Goal: Task Accomplishment & Management: Complete application form

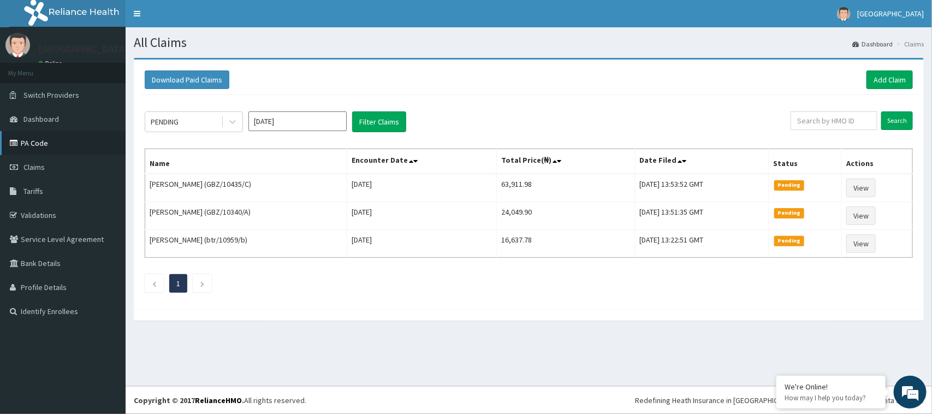
click at [47, 145] on link "PA Code" at bounding box center [63, 143] width 126 height 24
click at [888, 77] on link "Add Claim" at bounding box center [889, 79] width 46 height 19
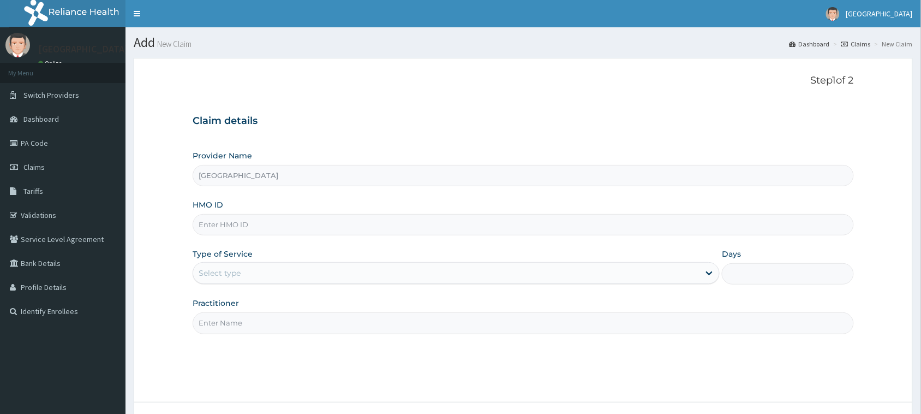
type input "[GEOGRAPHIC_DATA]"
click at [236, 227] on input "HMO ID" at bounding box center [523, 224] width 661 height 21
paste input "NBC/11191/B"
type input "NBC/11191/B"
click at [219, 273] on div "Select type" at bounding box center [220, 272] width 42 height 11
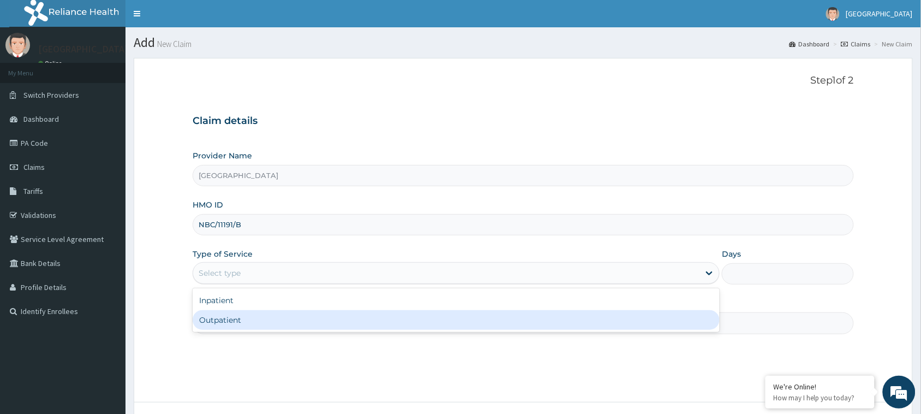
click at [219, 320] on div "Outpatient" at bounding box center [456, 320] width 527 height 20
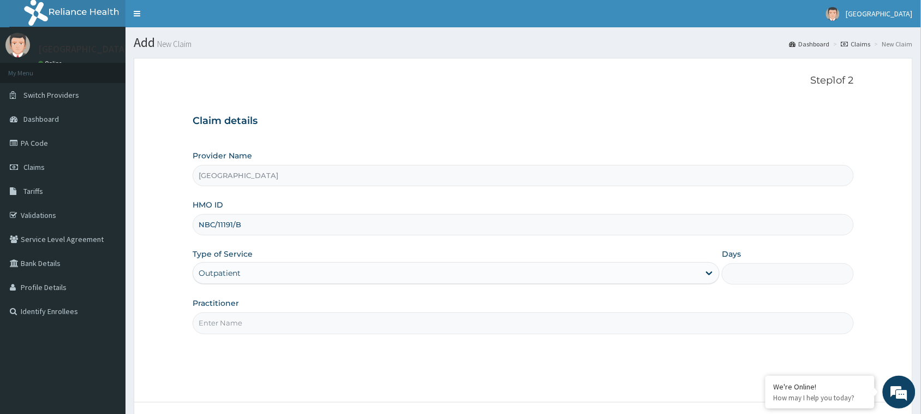
type input "1"
click at [235, 321] on input "Practitioner" at bounding box center [523, 322] width 661 height 21
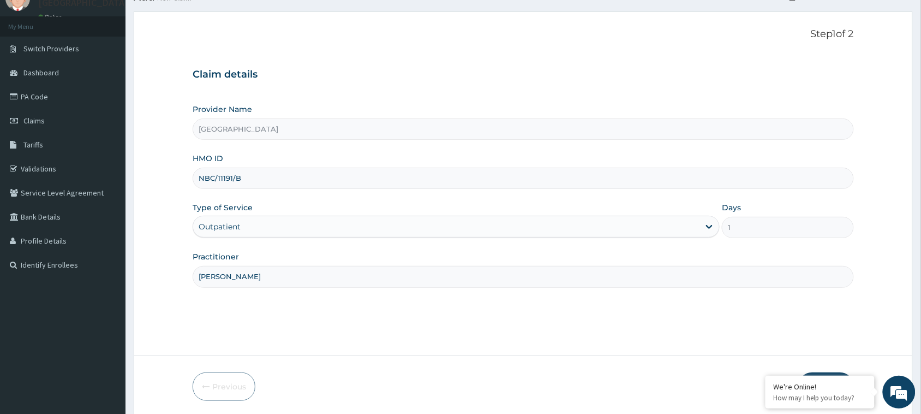
scroll to position [86, 0]
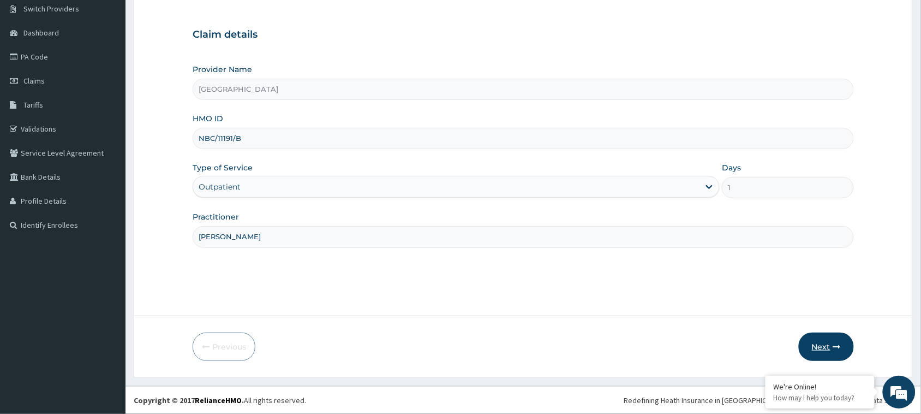
type input "Dr Emeka"
click at [827, 349] on button "Next" at bounding box center [826, 346] width 55 height 28
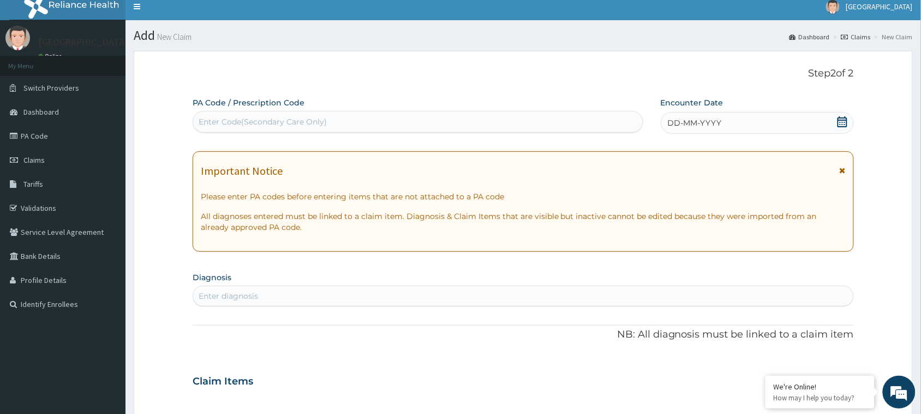
scroll to position [0, 0]
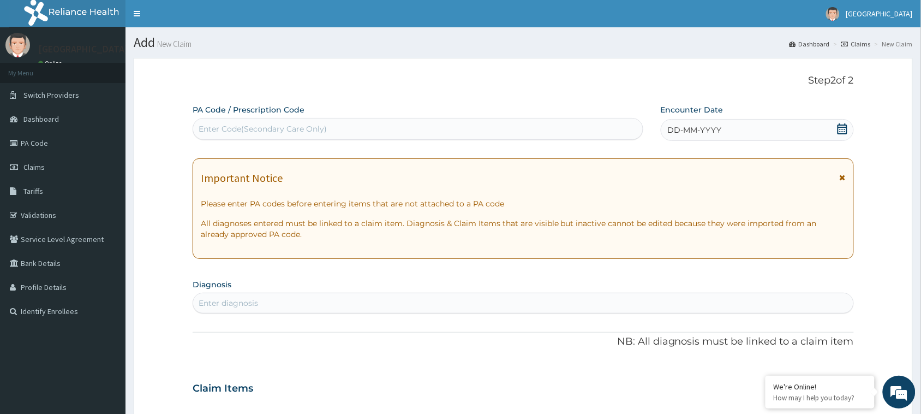
click at [319, 134] on div "Enter Code(Secondary Care Only)" at bounding box center [263, 128] width 128 height 11
paste input "PA/9FDA58"
type input "PA/9FDA58"
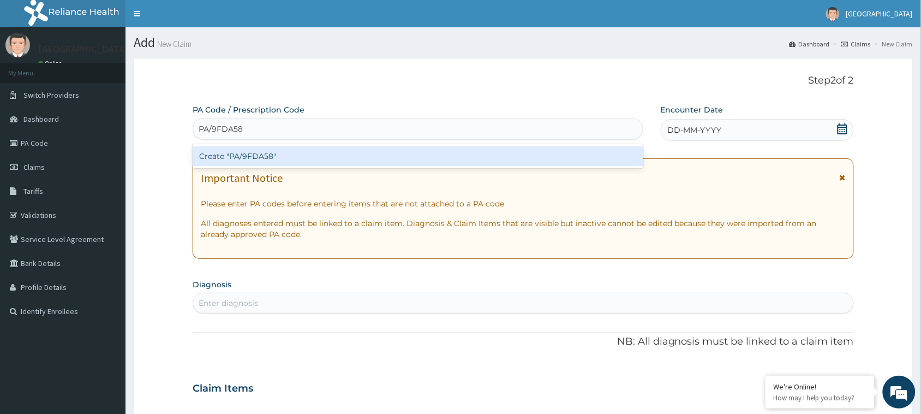
click at [255, 159] on div "Create "PA/9FDA58"" at bounding box center [418, 156] width 451 height 20
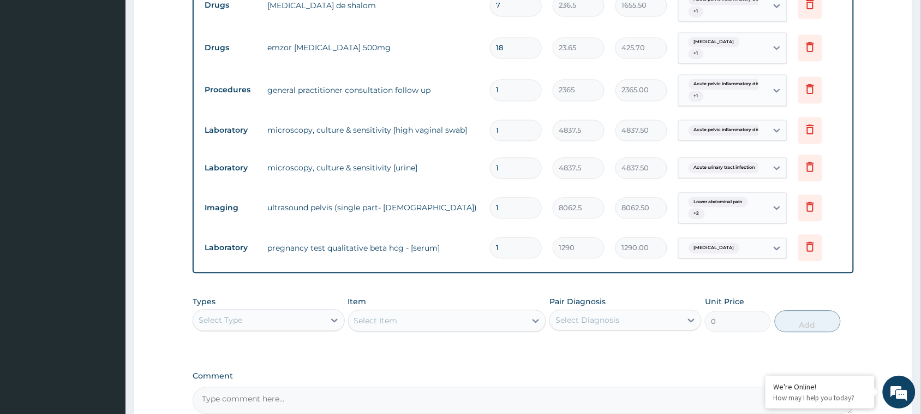
scroll to position [640, 0]
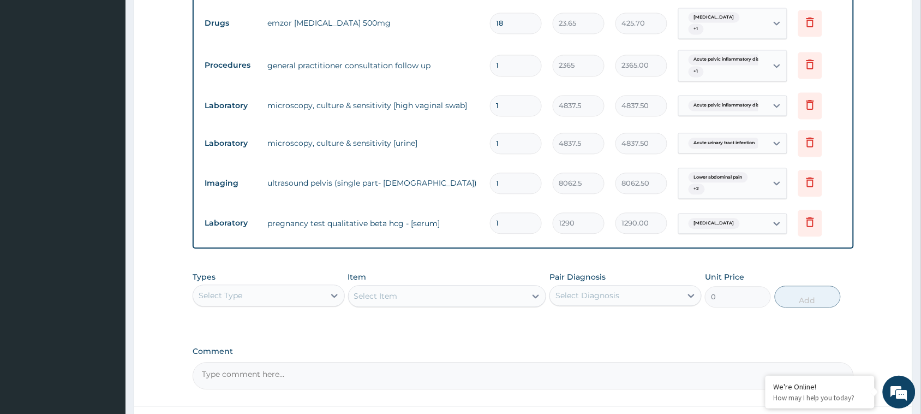
drag, startPoint x: 419, startPoint y: 171, endPoint x: 284, endPoint y: 252, distance: 157.4
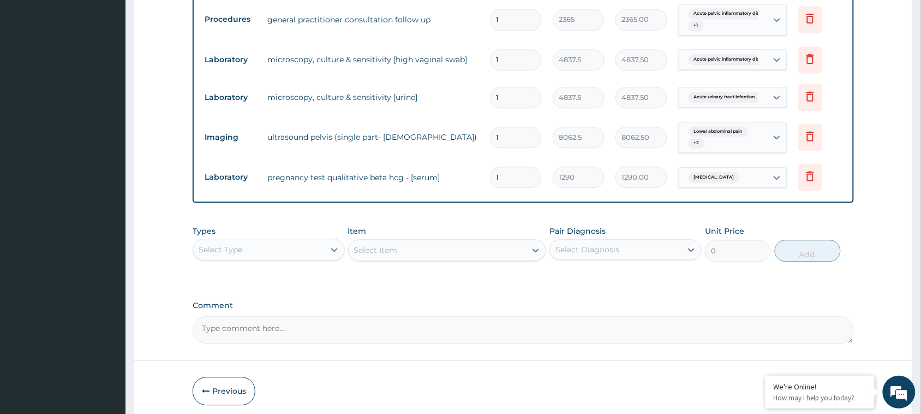
scroll to position [721, 0]
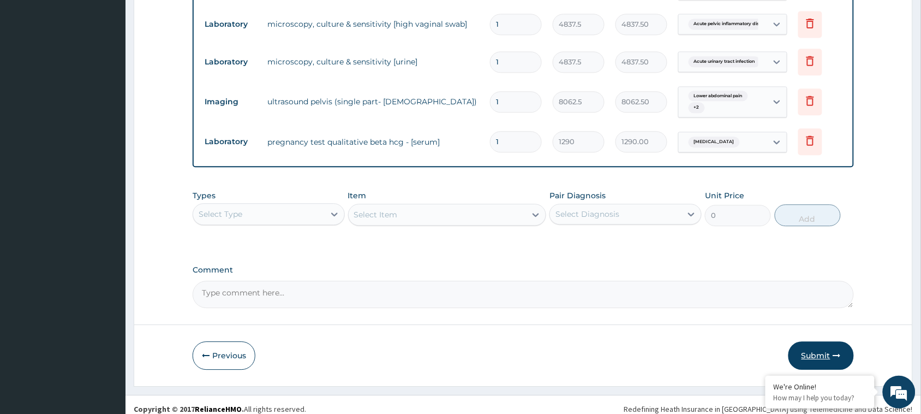
click at [812, 341] on button "Submit" at bounding box center [821, 355] width 65 height 28
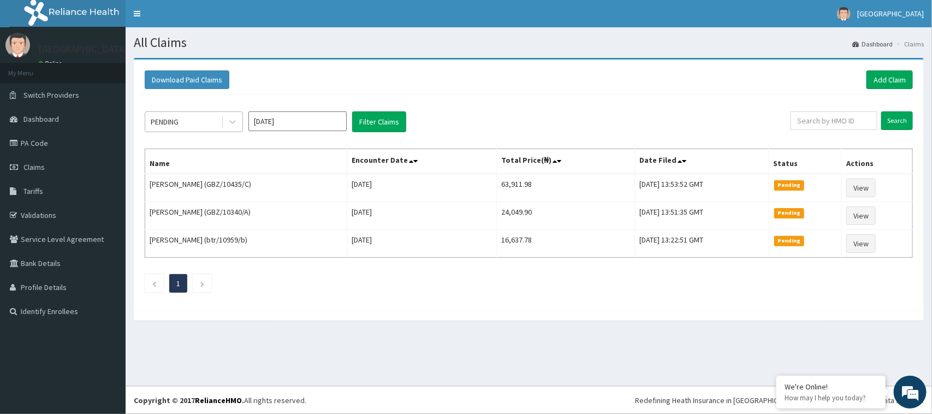
drag, startPoint x: 454, startPoint y: 254, endPoint x: 153, endPoint y: 112, distance: 333.0
click at [262, 168] on table "Name Encounter Date Total Price(₦) Date Filed Status Actions Jasmine Tochukwu (…" at bounding box center [529, 202] width 768 height 109
click at [229, 121] on icon at bounding box center [232, 121] width 11 height 11
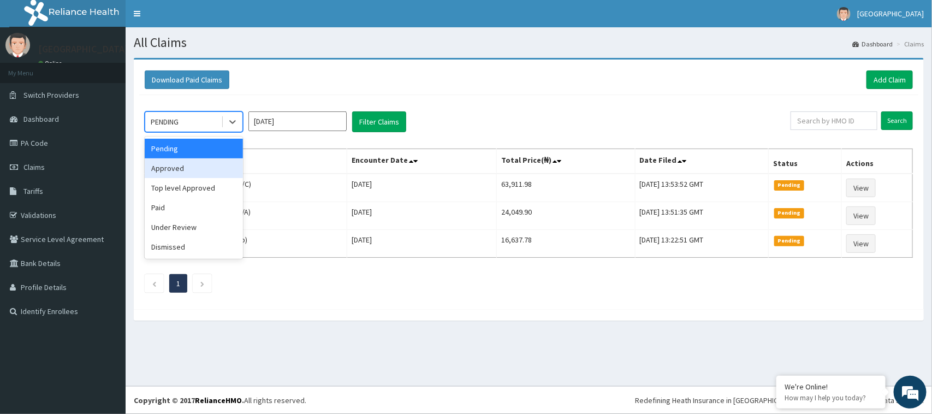
click at [200, 164] on div "Approved" at bounding box center [194, 168] width 98 height 20
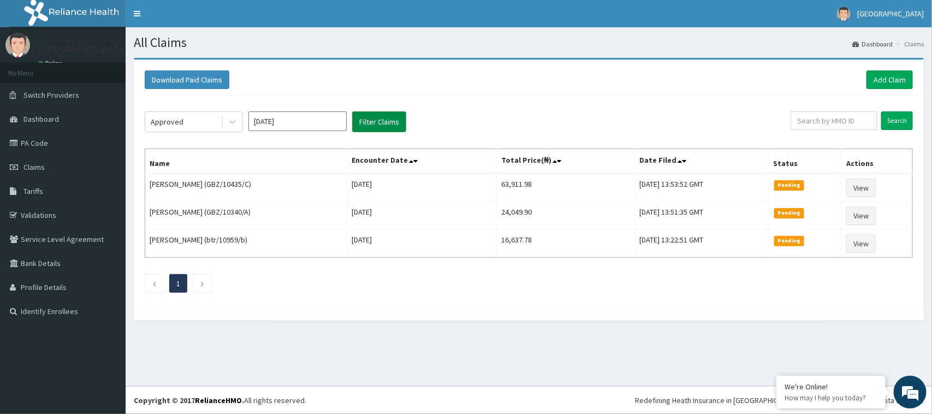
click at [370, 121] on button "Filter Claims" at bounding box center [379, 121] width 54 height 21
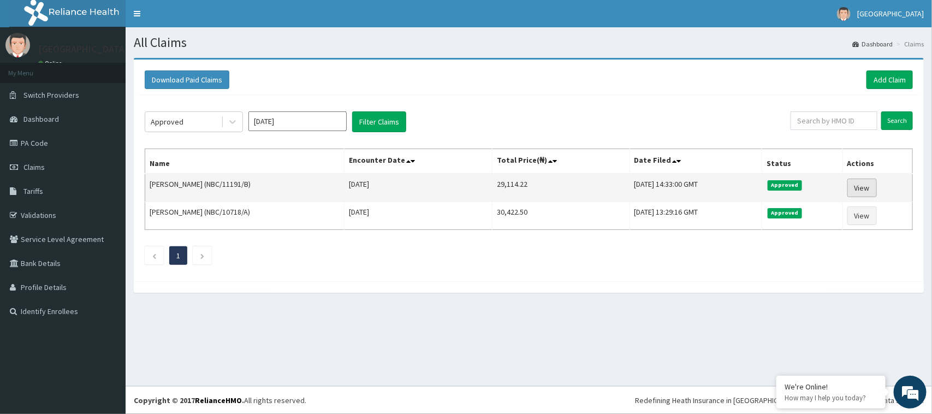
click at [864, 184] on link "View" at bounding box center [861, 187] width 29 height 19
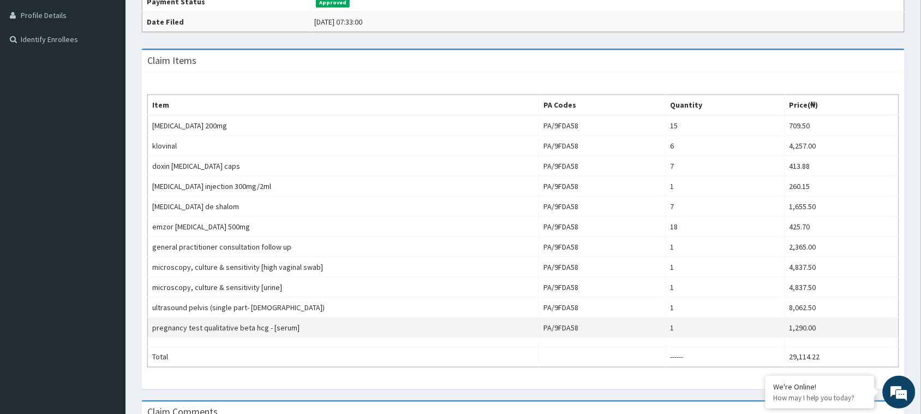
click at [426, 318] on tbody "flagyl 200mg PA/9FDA58 15 709.50 klovinal PA/9FDA58 6 4,257.00 doxin doxycyclin…" at bounding box center [524, 241] width 752 height 252
click at [426, 318] on td "pregnancy test qualitative beta hcg - [serum]" at bounding box center [343, 328] width 391 height 20
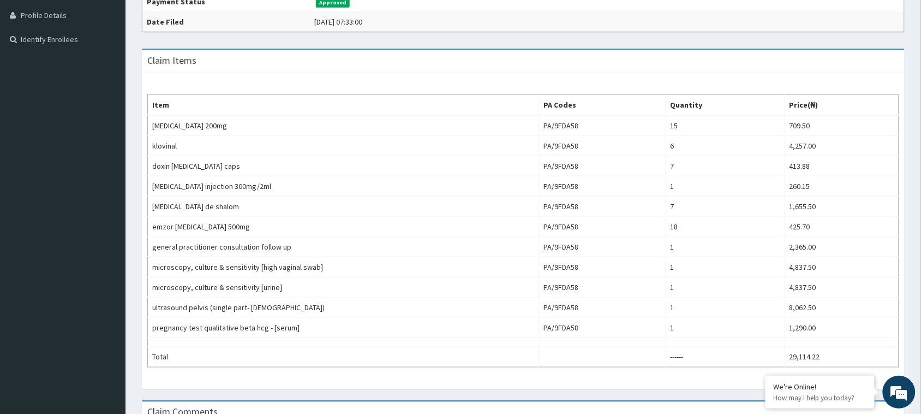
click at [525, 55] on div "Claim Items" at bounding box center [523, 61] width 763 height 22
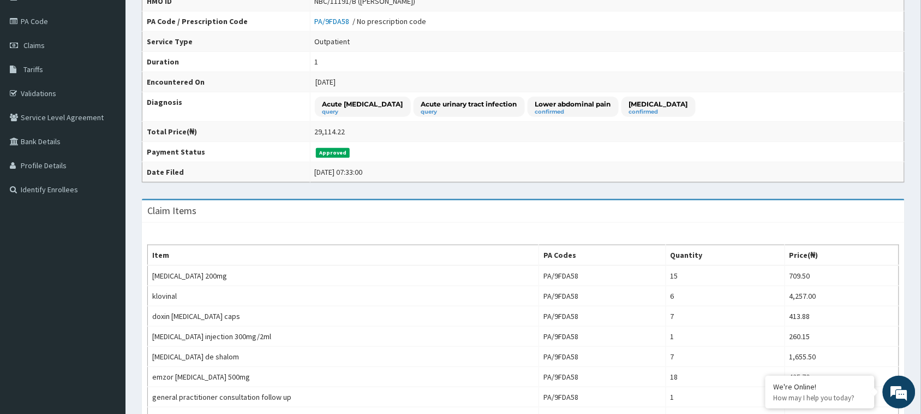
scroll to position [121, 0]
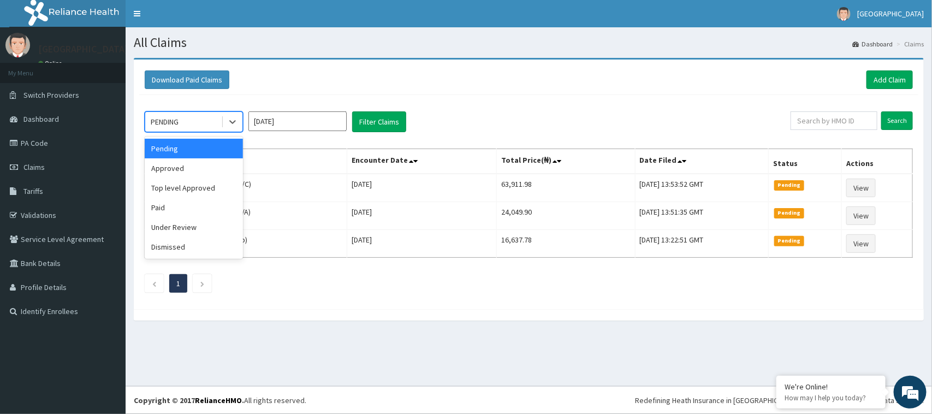
click at [203, 121] on div "PENDING" at bounding box center [183, 121] width 76 height 17
click at [182, 175] on div "Approved" at bounding box center [194, 168] width 98 height 20
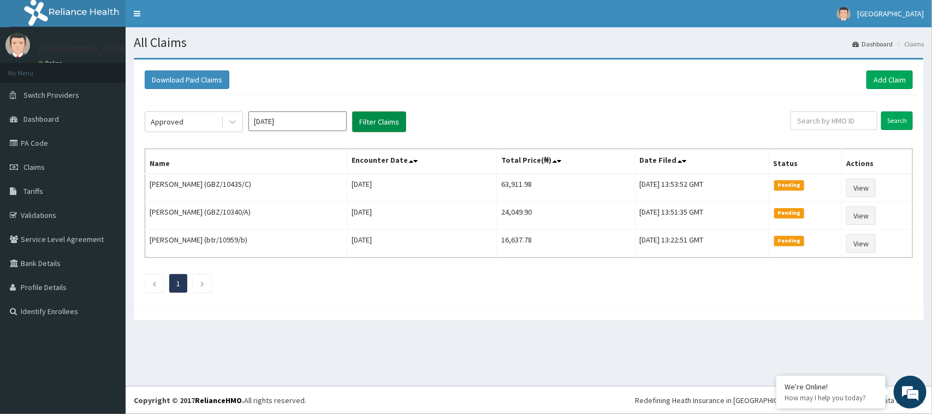
click at [371, 120] on button "Filter Claims" at bounding box center [379, 121] width 54 height 21
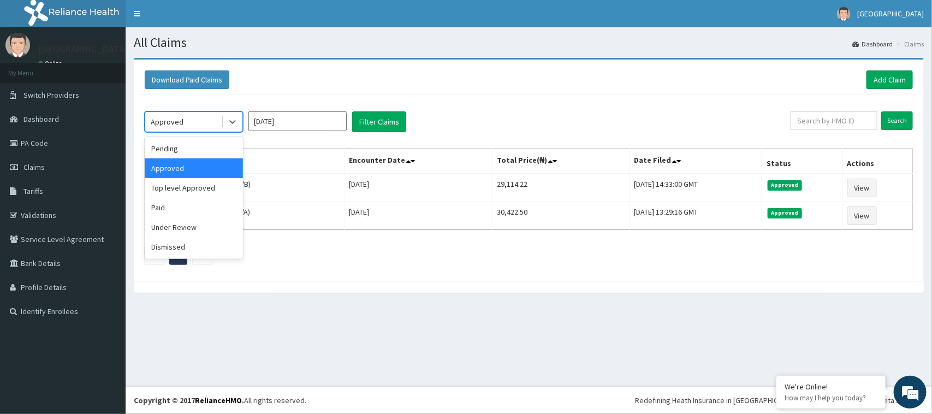
click at [214, 121] on div "Approved" at bounding box center [183, 121] width 76 height 17
click at [170, 146] on div "Pending" at bounding box center [194, 149] width 98 height 20
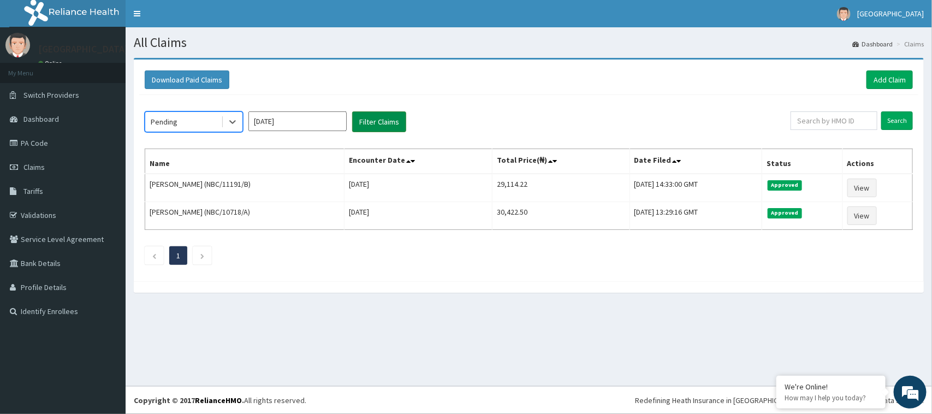
click at [387, 121] on button "Filter Claims" at bounding box center [379, 121] width 54 height 21
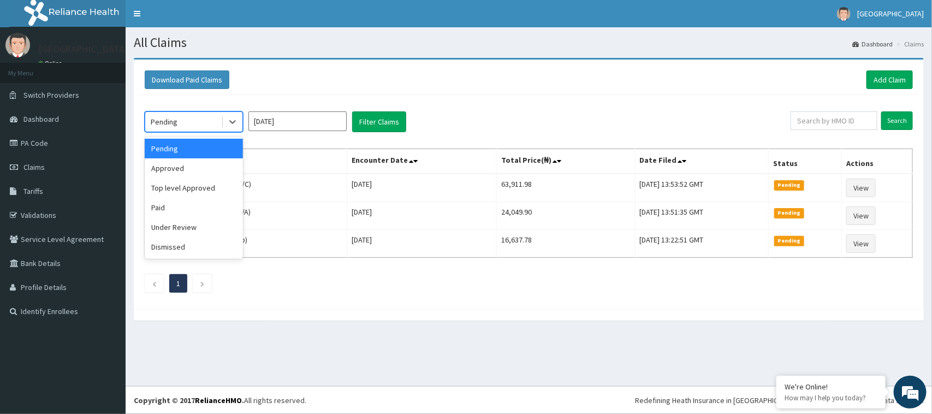
click at [213, 119] on div "Pending" at bounding box center [183, 121] width 76 height 17
click at [184, 222] on div "Under Review" at bounding box center [194, 227] width 98 height 20
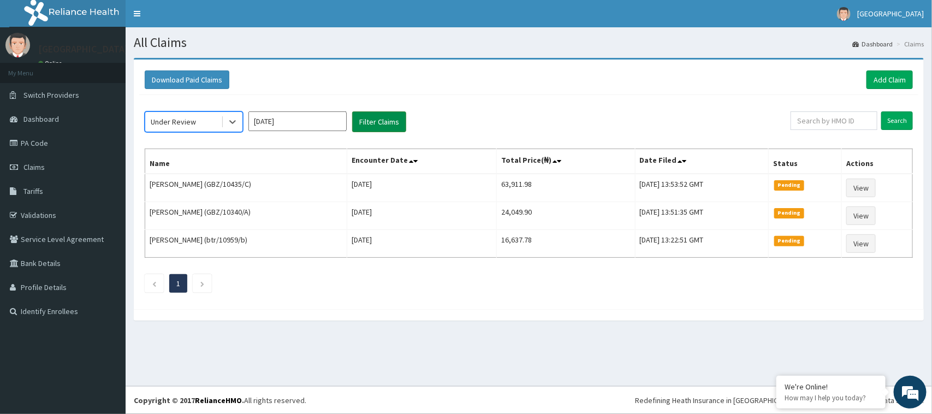
click at [386, 120] on button "Filter Claims" at bounding box center [379, 121] width 54 height 21
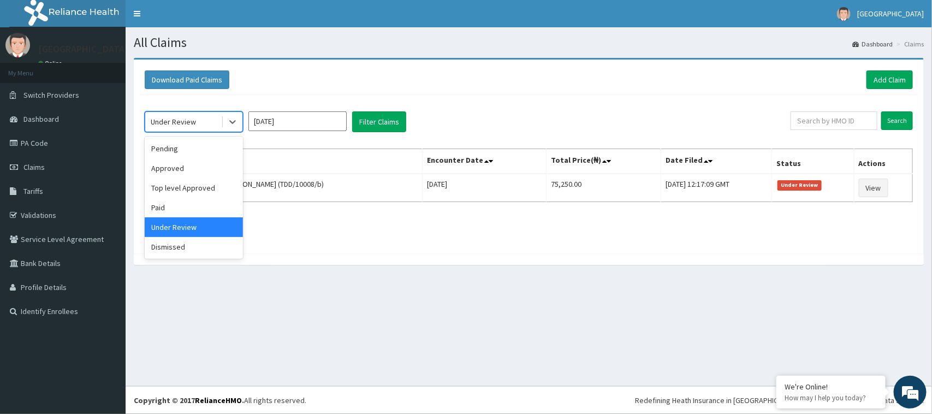
click at [206, 124] on div "Under Review" at bounding box center [183, 121] width 76 height 17
click at [171, 146] on div "Pending" at bounding box center [194, 149] width 98 height 20
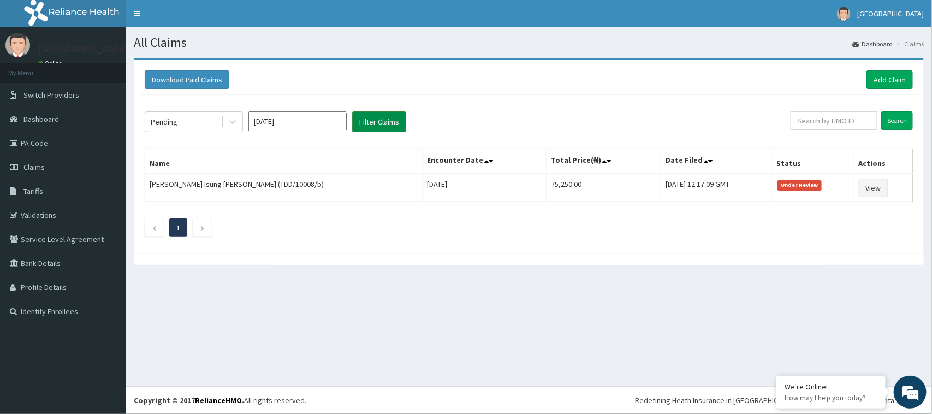
click at [377, 121] on button "Filter Claims" at bounding box center [379, 121] width 54 height 21
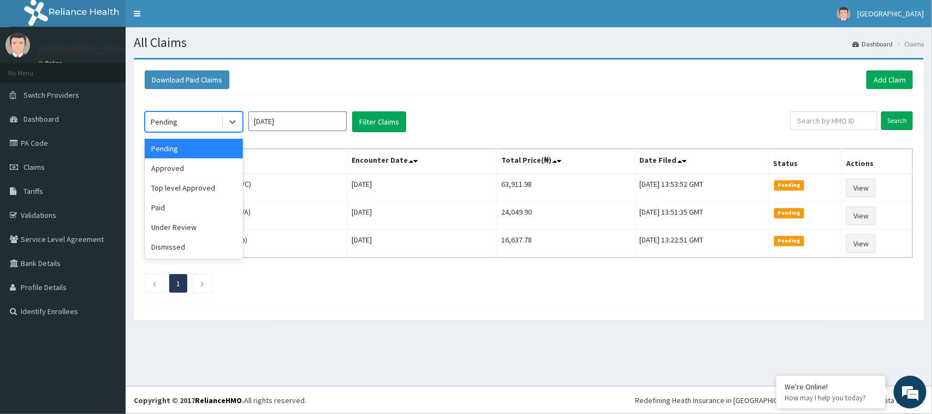
click at [198, 123] on div "Pending" at bounding box center [183, 121] width 76 height 17
click at [183, 167] on div "Approved" at bounding box center [194, 168] width 98 height 20
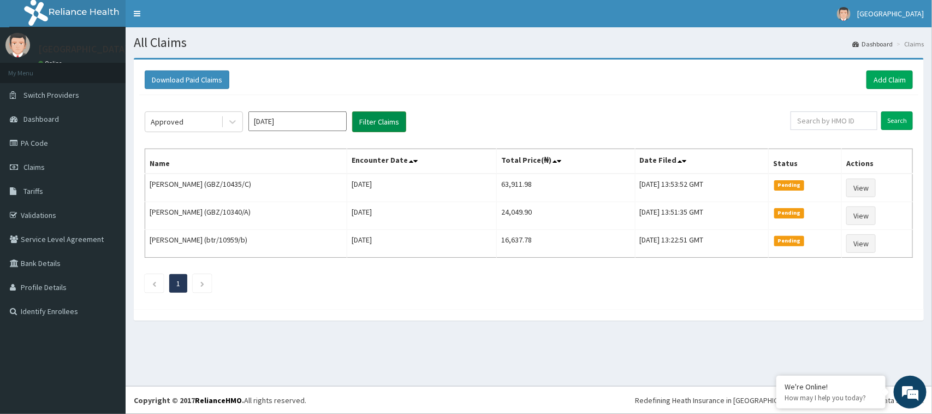
click at [380, 117] on button "Filter Claims" at bounding box center [379, 121] width 54 height 21
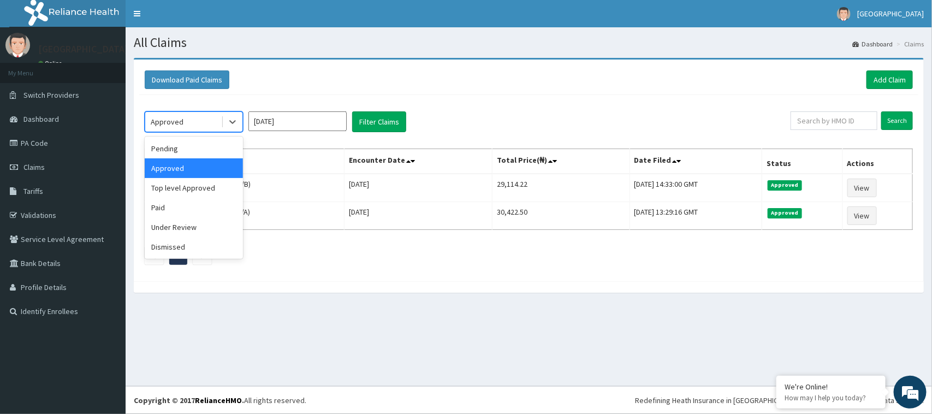
click at [209, 123] on div "Approved" at bounding box center [183, 121] width 76 height 17
click at [195, 190] on div "Top level Approved" at bounding box center [194, 188] width 98 height 20
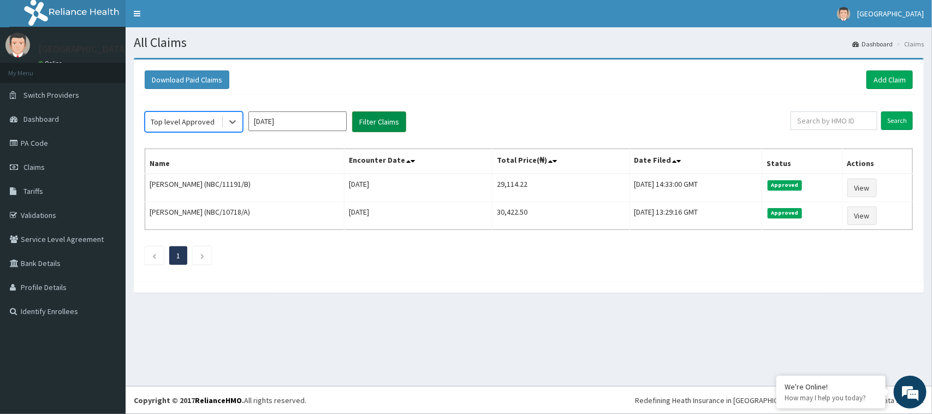
click at [365, 126] on button "Filter Claims" at bounding box center [379, 121] width 54 height 21
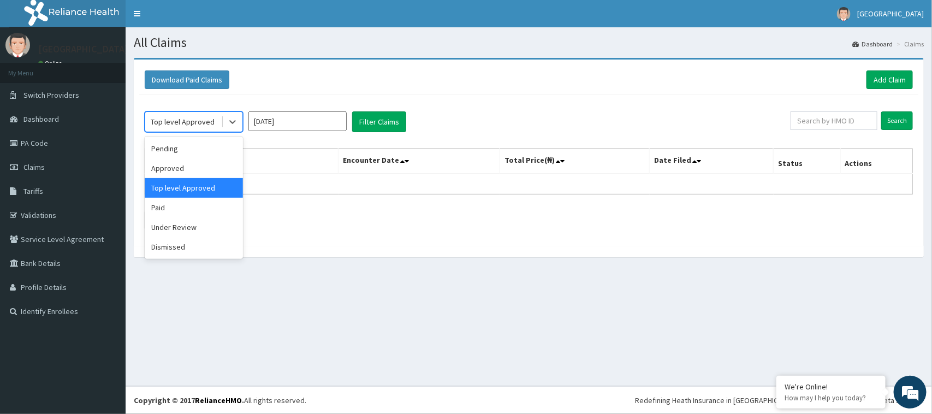
click at [187, 127] on div "Top level Approved" at bounding box center [183, 121] width 64 height 11
click at [165, 211] on div "Paid" at bounding box center [194, 208] width 98 height 20
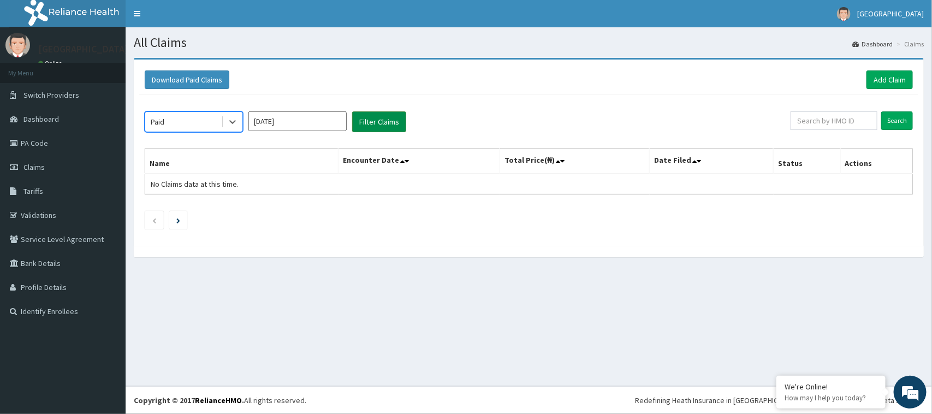
click at [372, 124] on button "Filter Claims" at bounding box center [379, 121] width 54 height 21
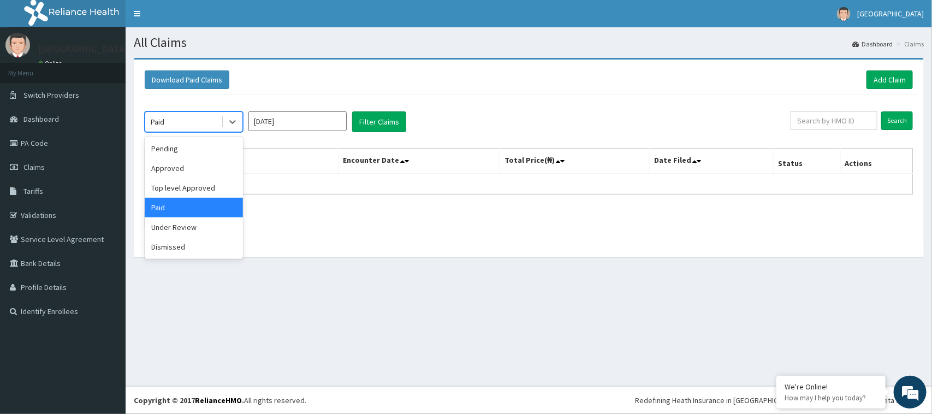
click at [198, 127] on div "Paid" at bounding box center [183, 121] width 76 height 17
click at [167, 232] on div "Under Review" at bounding box center [194, 227] width 98 height 20
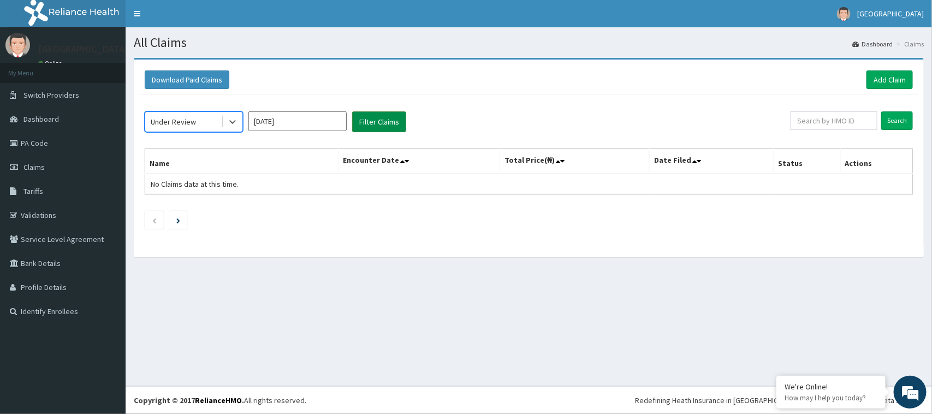
click at [377, 128] on button "Filter Claims" at bounding box center [379, 121] width 54 height 21
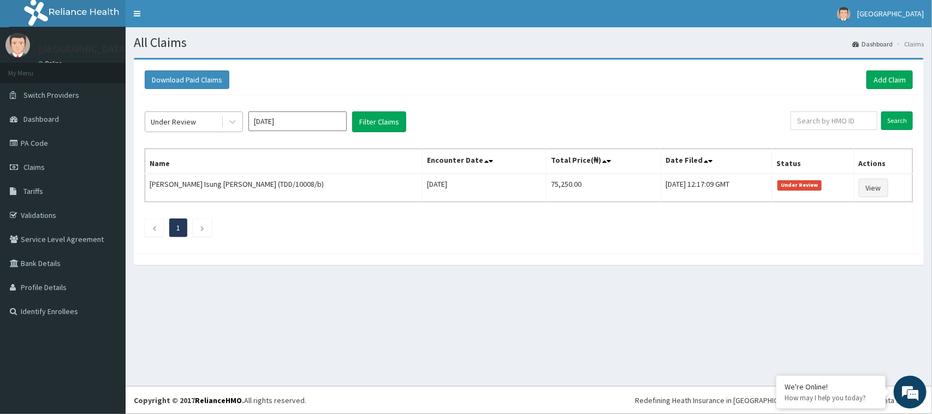
click at [182, 132] on div "Under Review" at bounding box center [194, 121] width 98 height 21
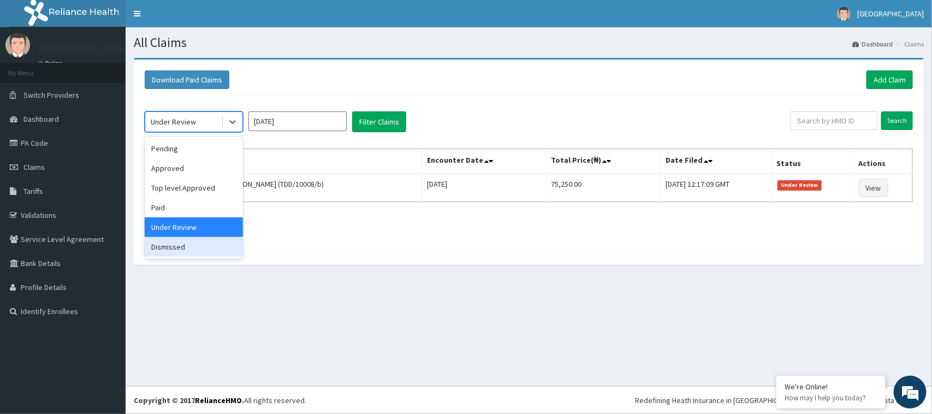
click at [172, 244] on div "Dismissed" at bounding box center [194, 247] width 98 height 20
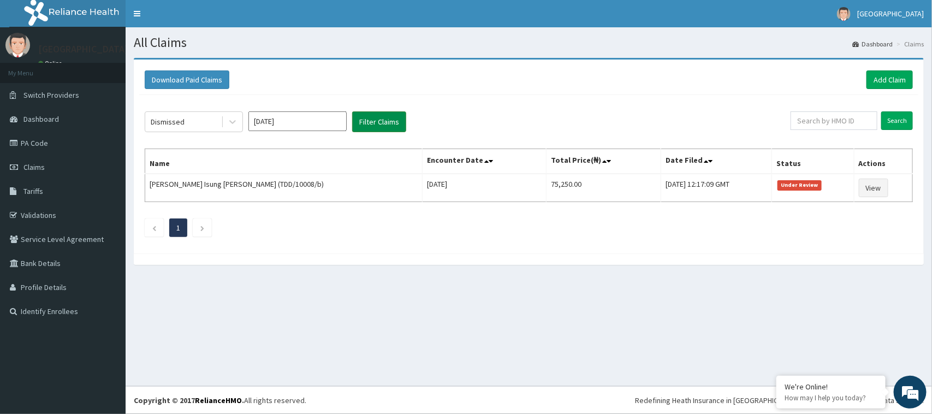
click at [377, 114] on button "Filter Claims" at bounding box center [379, 121] width 54 height 21
